Goal: Task Accomplishment & Management: Complete application form

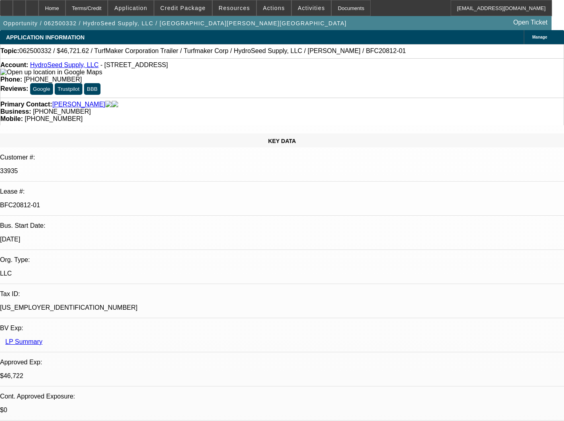
select select "0"
select select "6"
select select "0"
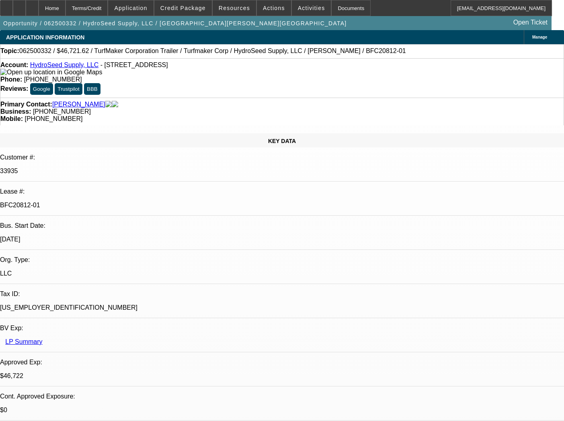
select select "0"
select select "6"
select select "0"
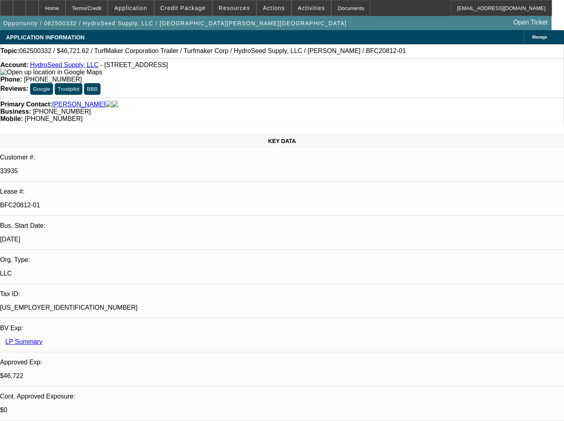
select select "0.1"
select select "4"
select select "0"
select select "0.1"
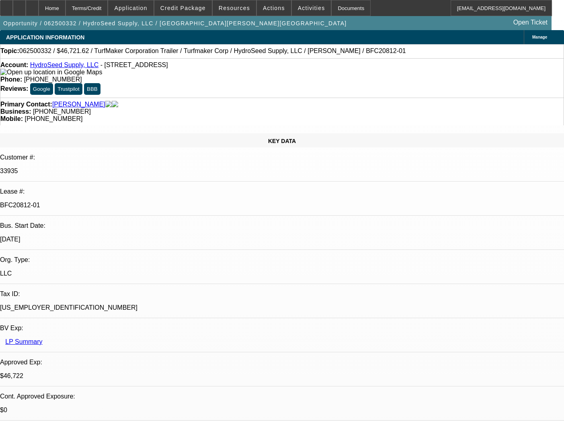
select select "4"
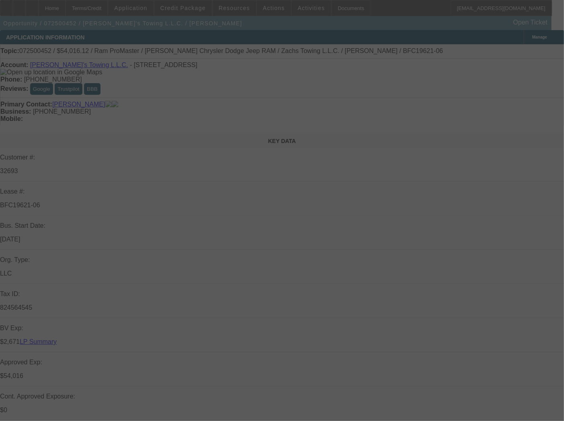
select select "0"
select select "3"
select select "0"
select select "6"
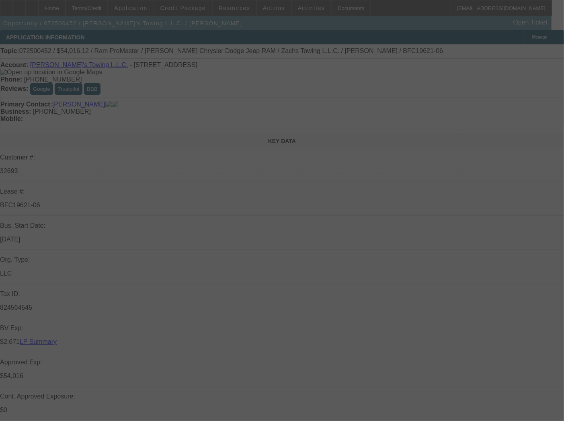
select select "0"
select select "3"
select select "0.1"
select select "4"
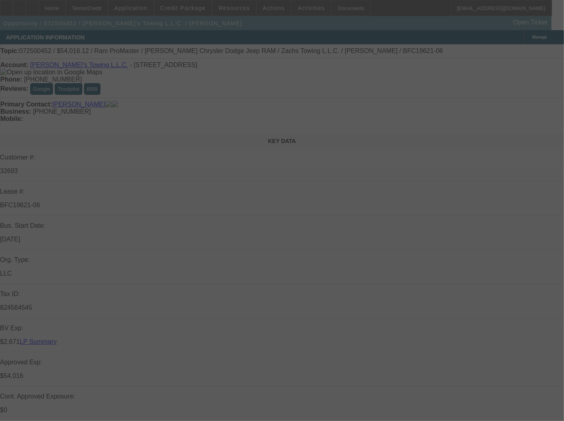
select select "0"
select select "3"
select select "0.1"
select select "4"
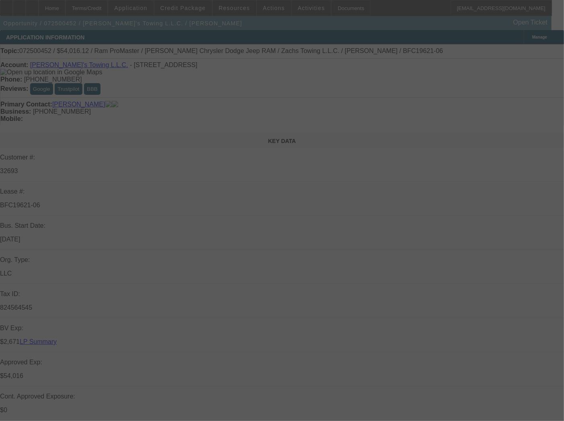
select select "0"
select select "3"
select select "0.1"
select select "4"
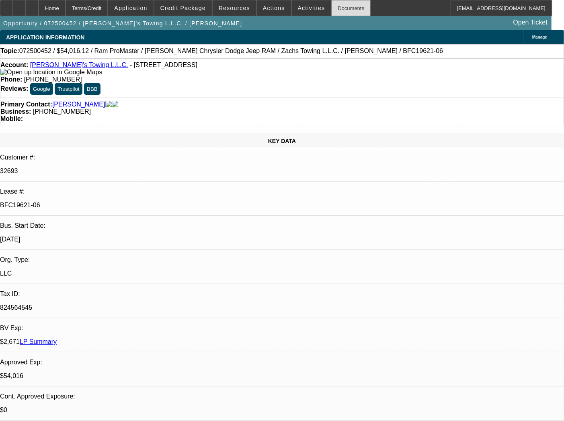
click at [334, 10] on div "Documents" at bounding box center [350, 8] width 39 height 16
